Goal: Ask a question

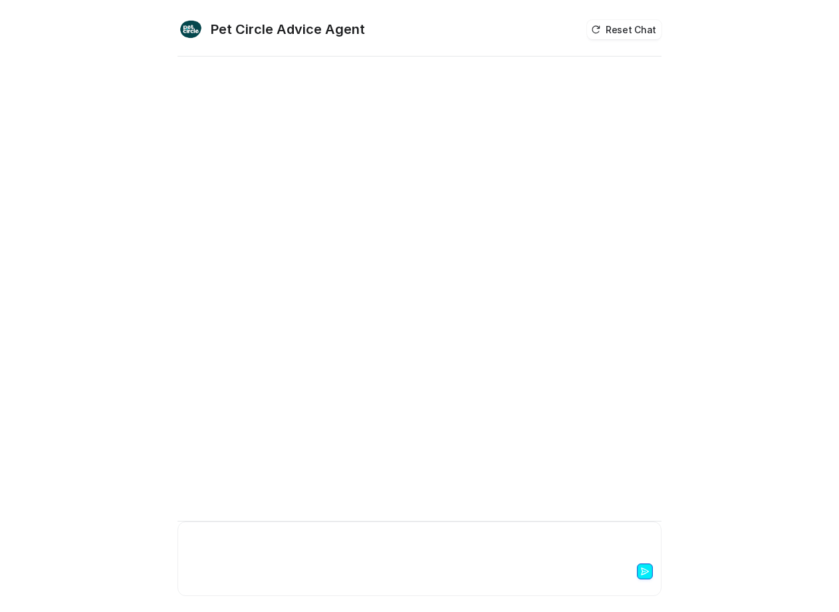
click at [271, 534] on div at bounding box center [419, 545] width 477 height 31
paste div
click at [229, 560] on div at bounding box center [419, 574] width 477 height 29
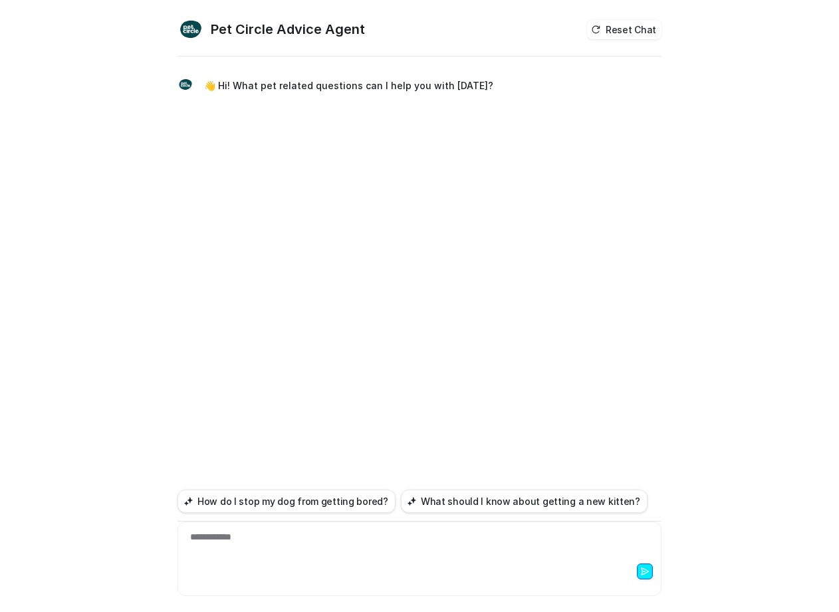
click at [215, 542] on div "**********" at bounding box center [419, 545] width 477 height 31
paste div "To enrich screen reader interactions, please activate Accessibility in Grammarl…"
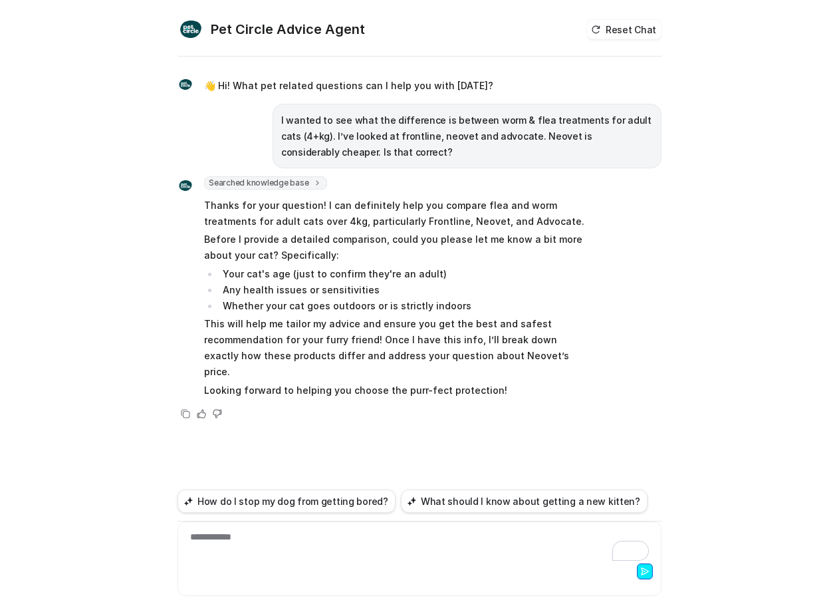
click at [245, 565] on div at bounding box center [419, 574] width 477 height 29
click at [225, 540] on div "**********" at bounding box center [419, 545] width 477 height 31
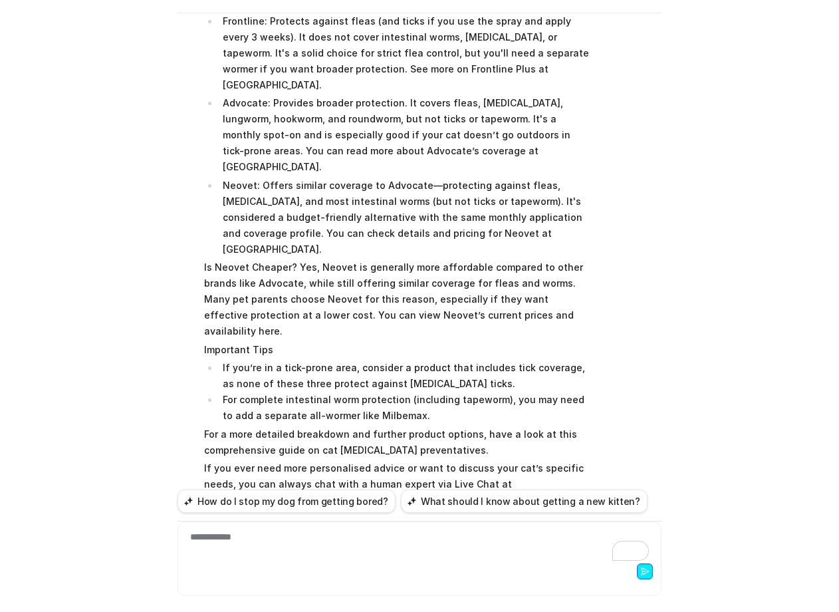
scroll to position [392, 0]
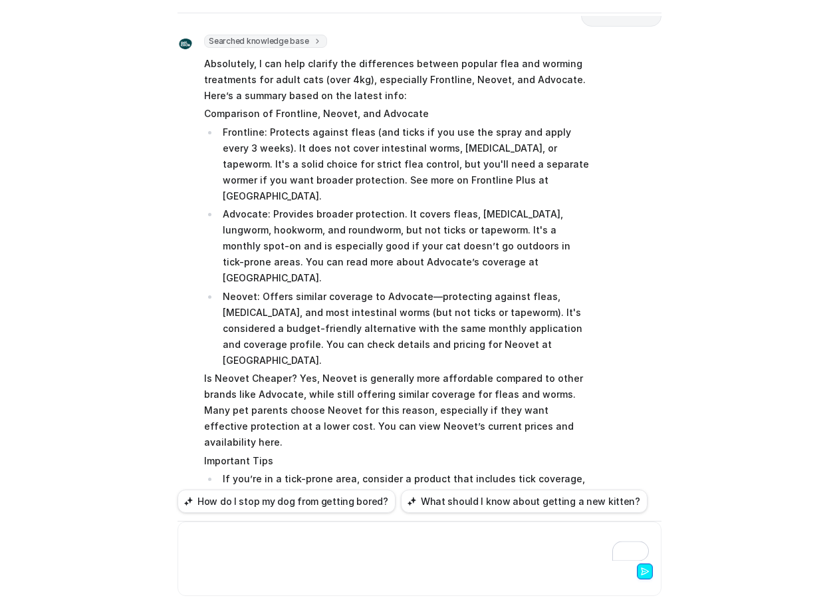
click at [256, 550] on div "To enrich screen reader interactions, please activate Accessibility in Grammarl…" at bounding box center [419, 545] width 477 height 31
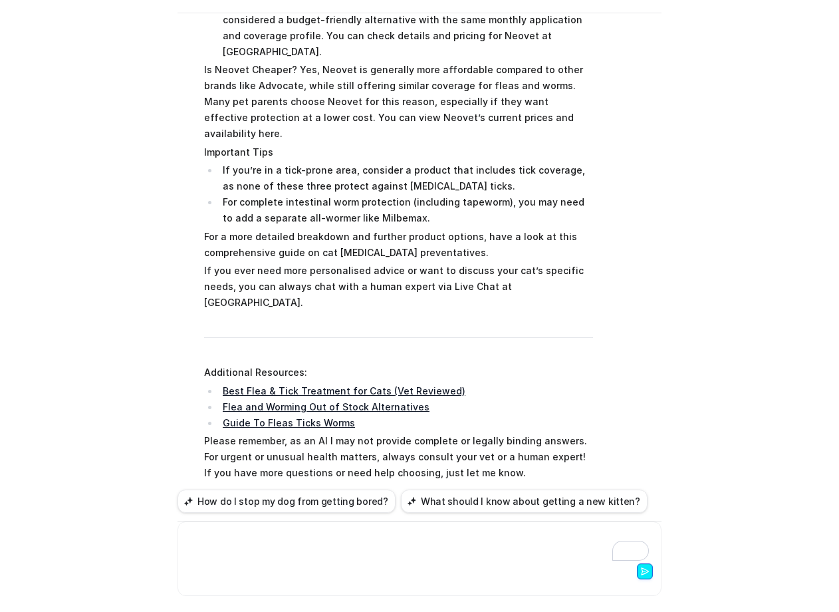
scroll to position [947, 0]
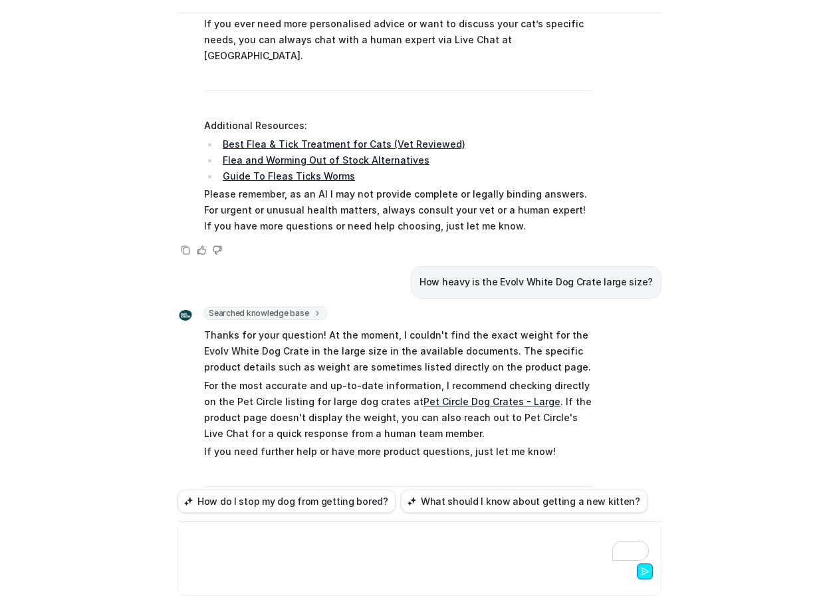
click at [271, 556] on div "To enrich screen reader interactions, please activate Accessibility in Grammarl…" at bounding box center [419, 545] width 477 height 31
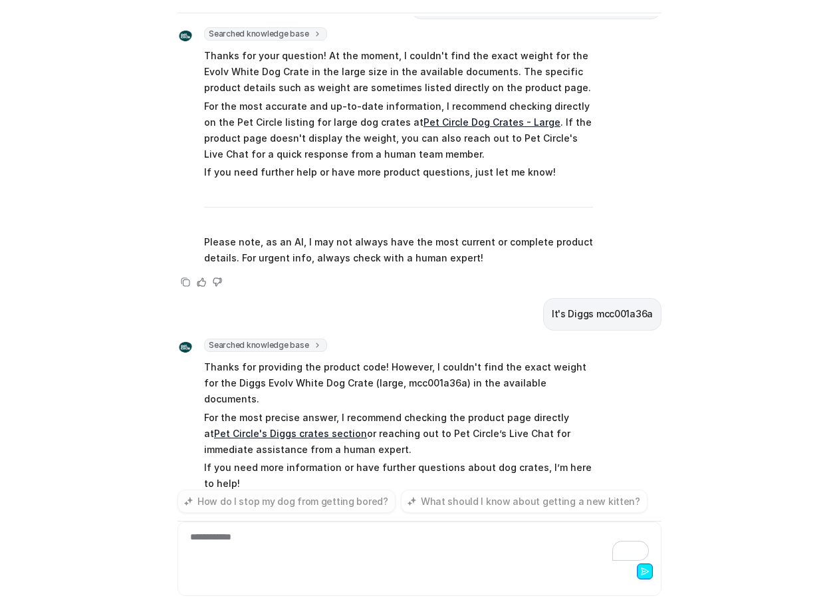
scroll to position [1242, 0]
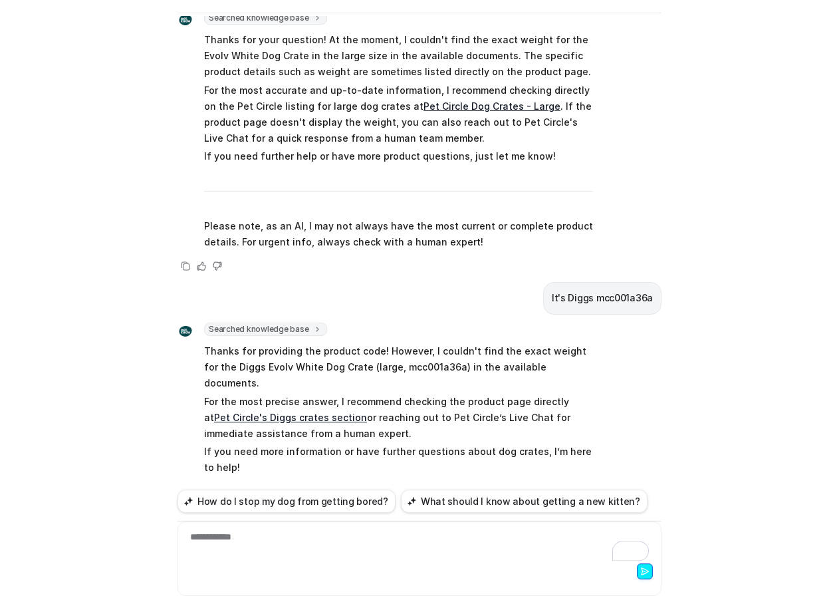
click at [237, 560] on div at bounding box center [419, 574] width 477 height 29
click at [235, 551] on div "**********" at bounding box center [419, 545] width 477 height 31
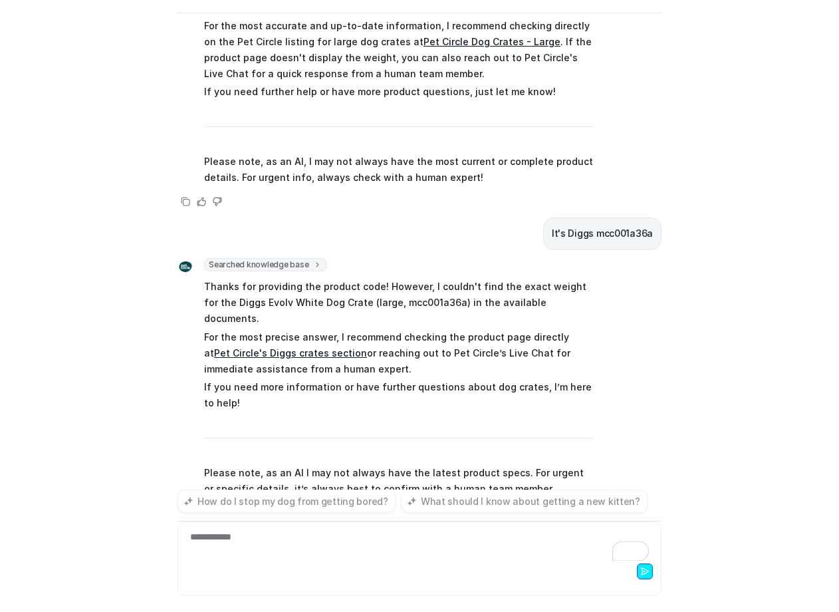
scroll to position [1329, 0]
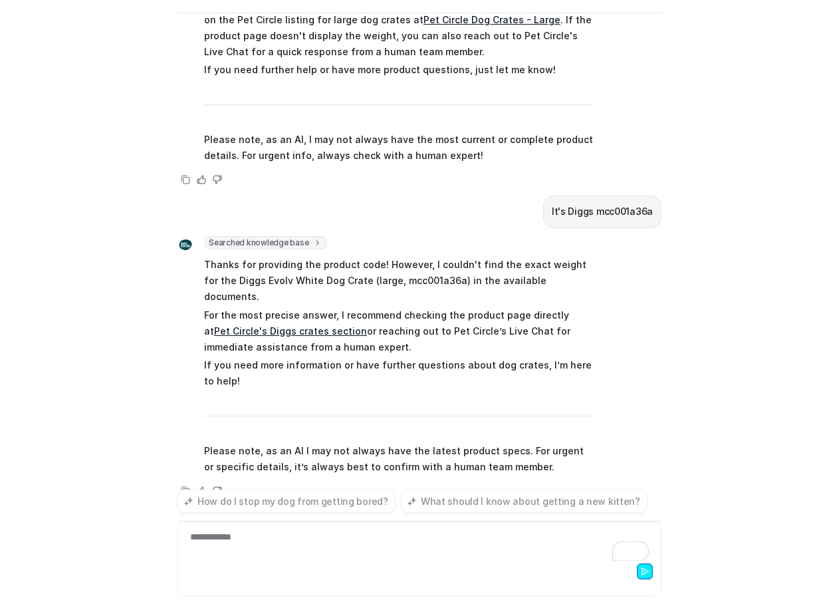
click at [291, 562] on div at bounding box center [419, 574] width 477 height 29
click at [253, 544] on div "To enrich screen reader interactions, please activate Accessibility in Grammarl…" at bounding box center [419, 545] width 477 height 31
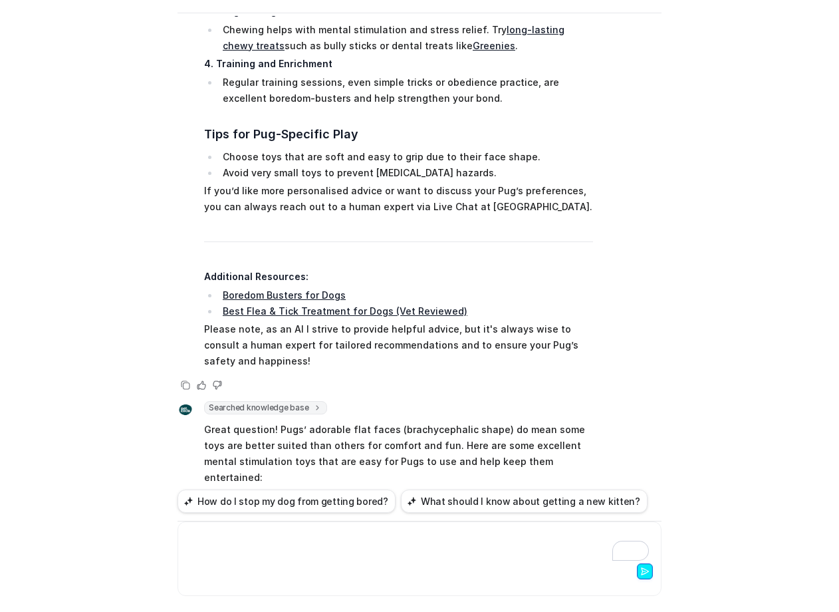
scroll to position [43, 0]
click at [229, 559] on div "To enrich screen reader interactions, please activate Accessibility in Grammarl…" at bounding box center [419, 545] width 477 height 31
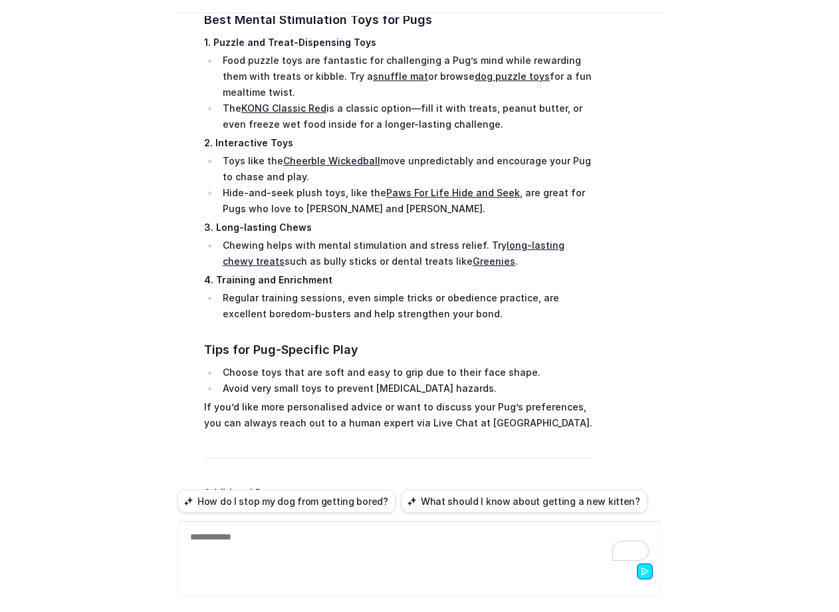
scroll to position [29498, 0]
